Goal: Task Accomplishment & Management: Manage account settings

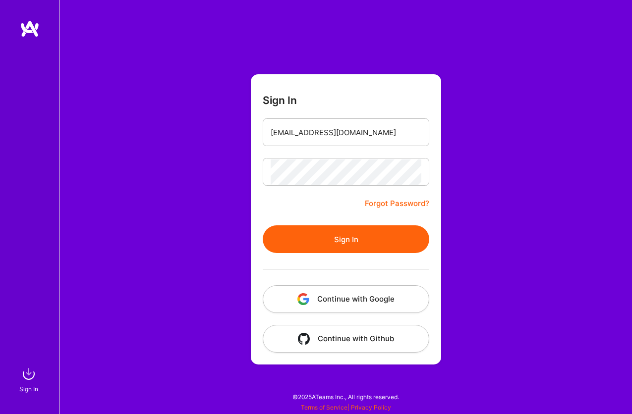
click at [328, 304] on button "Continue with Google" at bounding box center [346, 299] width 166 height 28
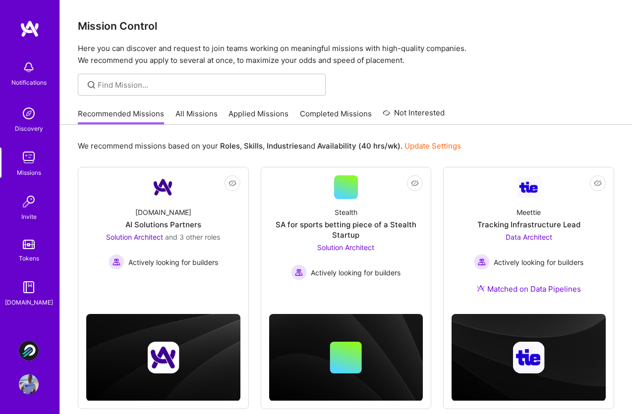
click at [195, 117] on link "All Missions" at bounding box center [196, 117] width 42 height 16
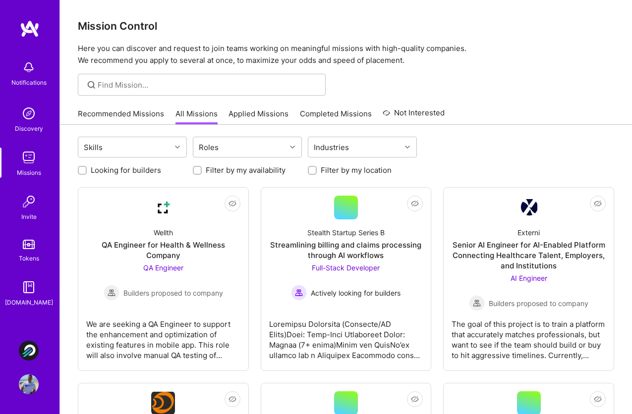
click at [275, 110] on link "Applied Missions" at bounding box center [258, 117] width 60 height 16
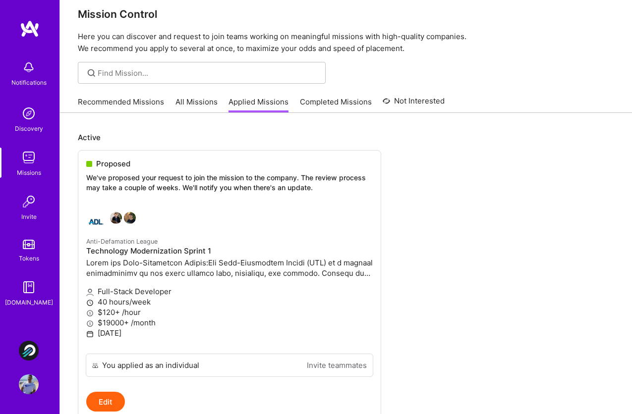
scroll to position [10, 0]
